Goal: Use online tool/utility: Utilize a website feature to perform a specific function

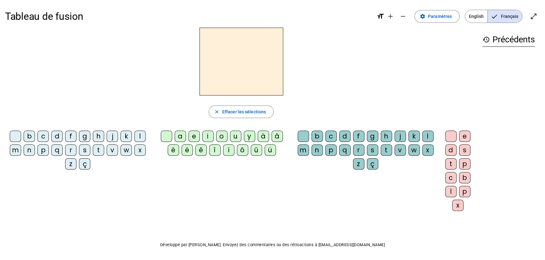
click at [32, 137] on div "b" at bounding box center [29, 136] width 11 height 11
click at [192, 138] on div "e" at bounding box center [193, 136] width 11 height 11
click at [330, 132] on div "c" at bounding box center [330, 136] width 11 height 11
click at [46, 134] on div "c" at bounding box center [42, 136] width 11 height 11
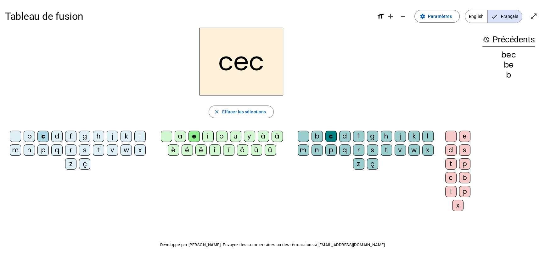
click at [84, 147] on div "s" at bounding box center [84, 150] width 11 height 11
click at [179, 134] on div "a" at bounding box center [180, 136] width 11 height 11
click at [303, 137] on div at bounding box center [302, 136] width 11 height 11
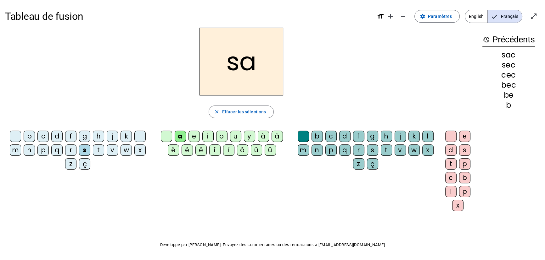
click at [400, 152] on div "v" at bounding box center [399, 150] width 11 height 11
click at [228, 69] on h2 "sav" at bounding box center [241, 62] width 84 height 68
click at [305, 136] on div at bounding box center [302, 136] width 11 height 11
click at [113, 151] on div "v" at bounding box center [112, 150] width 11 height 11
click at [431, 131] on div "l" at bounding box center [427, 136] width 11 height 11
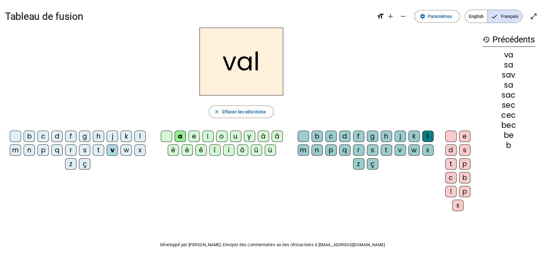
click at [430, 138] on div "l" at bounding box center [427, 136] width 11 height 11
click at [18, 147] on div "m" at bounding box center [15, 150] width 11 height 11
click at [206, 135] on div "i" at bounding box center [207, 136] width 11 height 11
click at [45, 137] on div "c" at bounding box center [42, 136] width 11 height 11
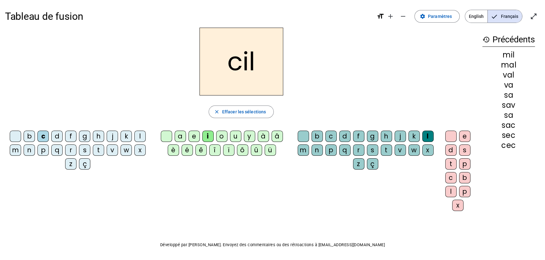
click at [85, 151] on div "s" at bounding box center [84, 150] width 11 height 11
click at [179, 136] on div "a" at bounding box center [180, 136] width 11 height 11
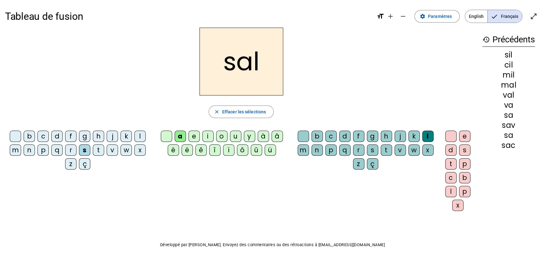
click at [221, 137] on div "o" at bounding box center [221, 136] width 11 height 11
click at [187, 152] on div "é" at bounding box center [186, 150] width 11 height 11
click at [193, 136] on div "e" at bounding box center [193, 136] width 11 height 11
click at [84, 134] on div "g" at bounding box center [84, 136] width 11 height 11
click at [30, 137] on div "b" at bounding box center [29, 136] width 11 height 11
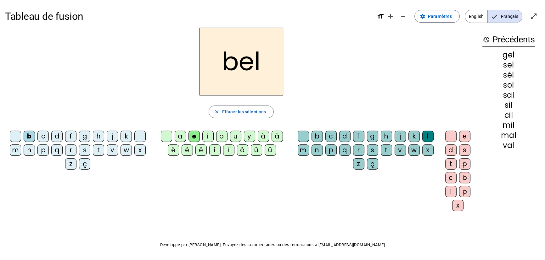
click at [96, 148] on div "t" at bounding box center [98, 150] width 11 height 11
